Goal: Task Accomplishment & Management: Manage account settings

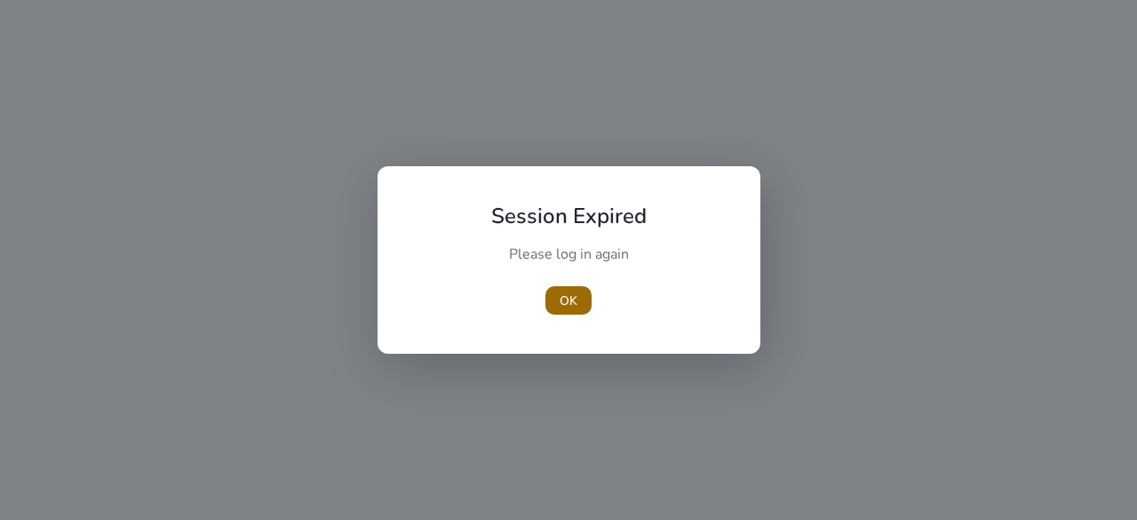
click at [577, 305] on span "button" at bounding box center [568, 300] width 46 height 43
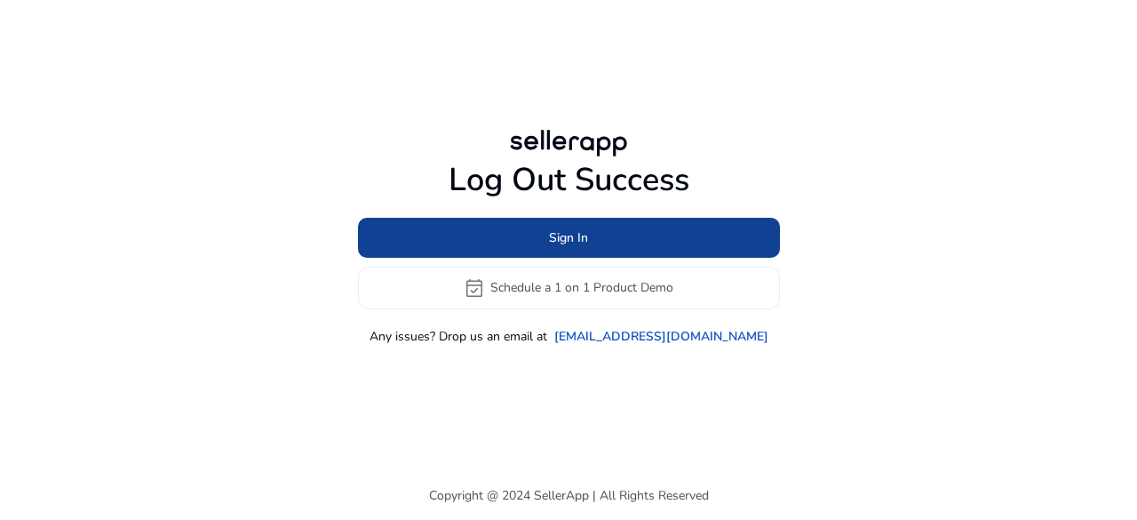
click at [602, 242] on span at bounding box center [569, 237] width 422 height 43
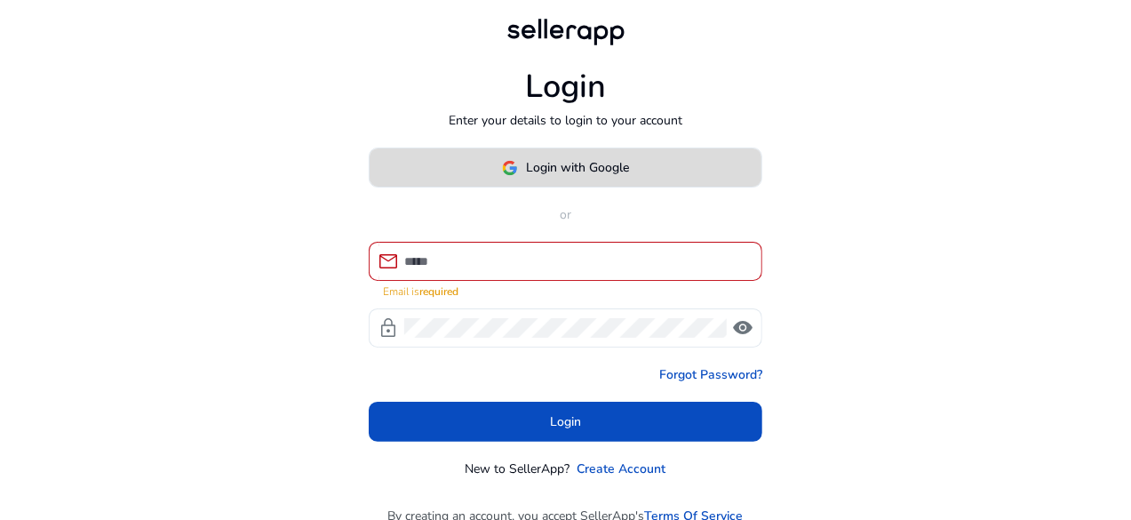
click at [576, 157] on span at bounding box center [566, 168] width 392 height 43
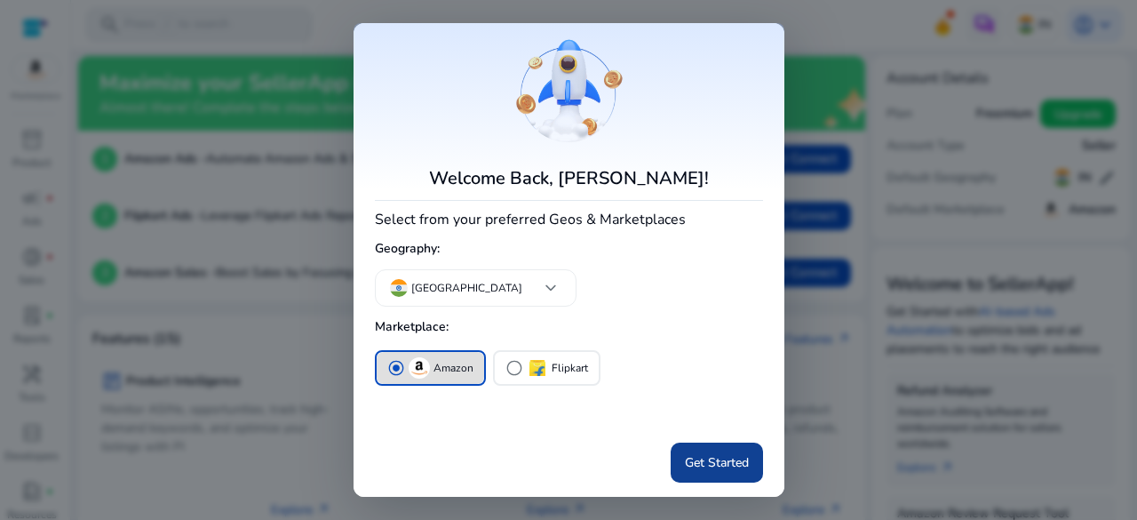
click at [704, 462] on span "Get Started" at bounding box center [717, 462] width 64 height 19
